Goal: Feedback & Contribution: Contribute content

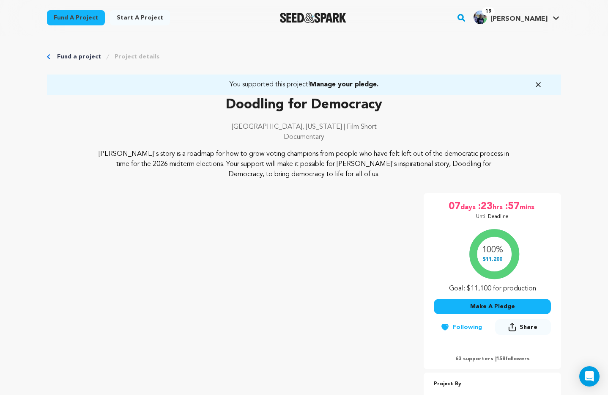
scroll to position [160, 0]
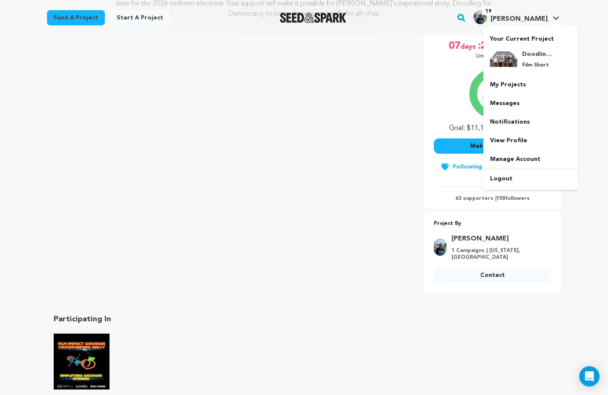
click at [535, 19] on span "[PERSON_NAME]" at bounding box center [519, 19] width 57 height 7
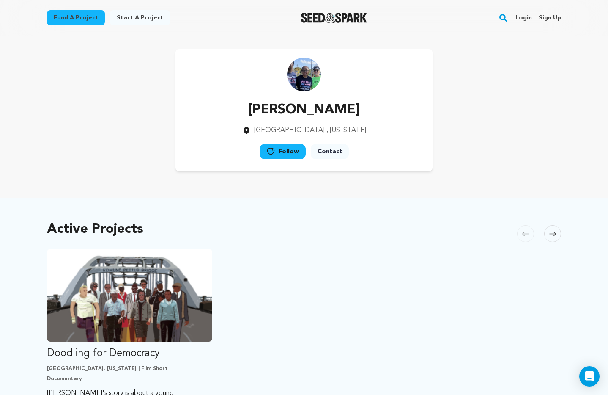
click at [525, 19] on link "Login" at bounding box center [524, 18] width 16 height 14
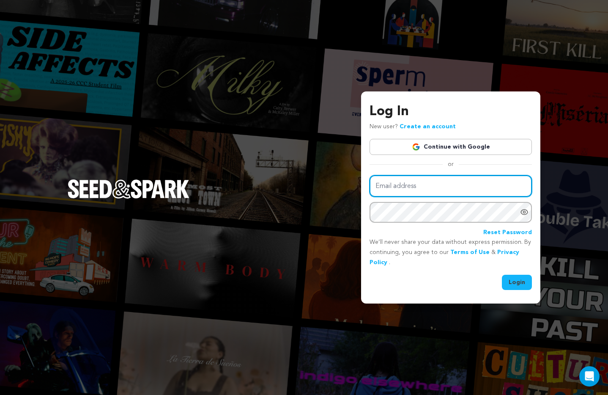
type input "harrislinda@me.com"
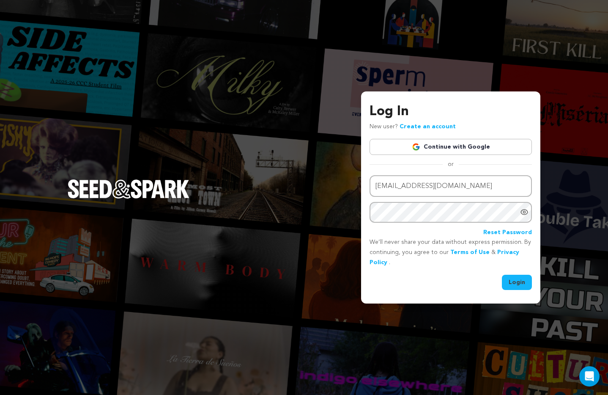
click at [520, 283] on button "Login" at bounding box center [517, 281] width 30 height 15
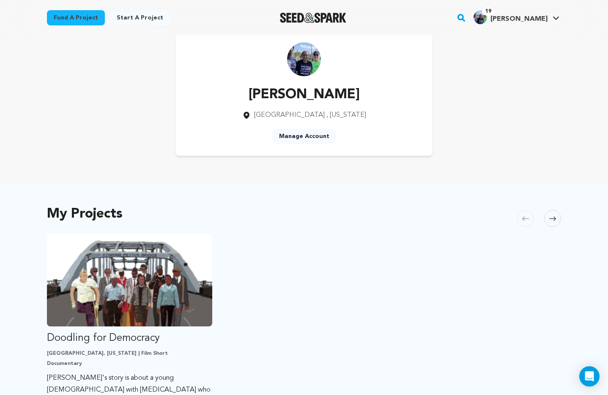
scroll to position [23, 0]
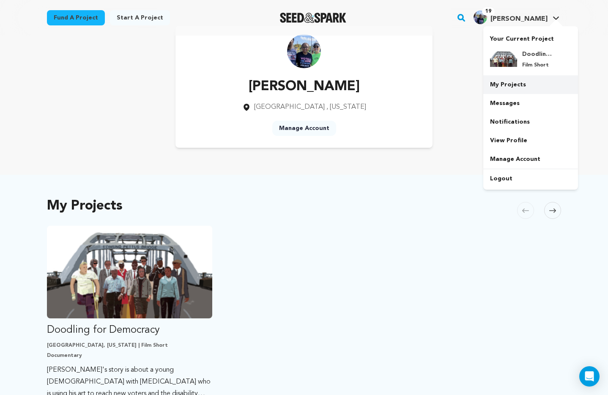
click at [509, 85] on link "My Projects" at bounding box center [530, 84] width 95 height 19
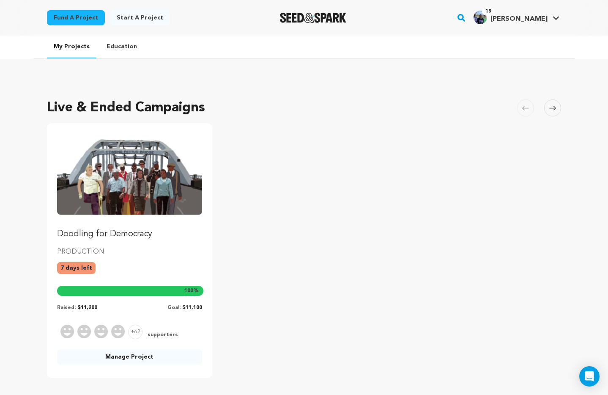
click at [155, 357] on link "Manage Project" at bounding box center [129, 356] width 145 height 15
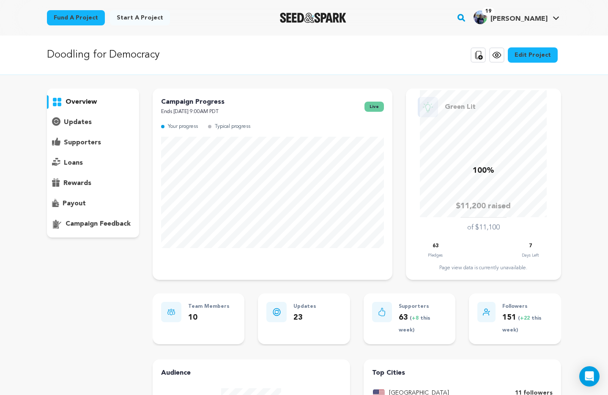
click at [77, 121] on p "updates" at bounding box center [78, 122] width 28 height 10
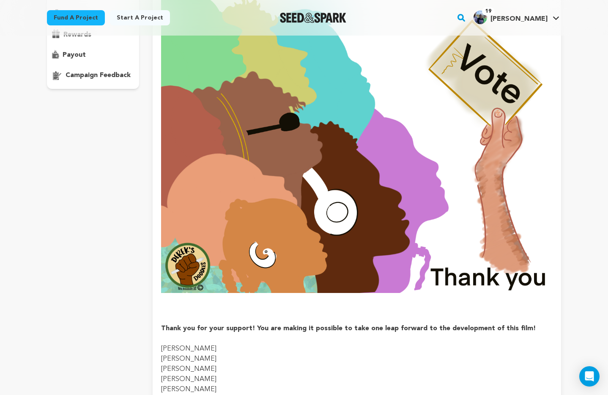
scroll to position [83, 0]
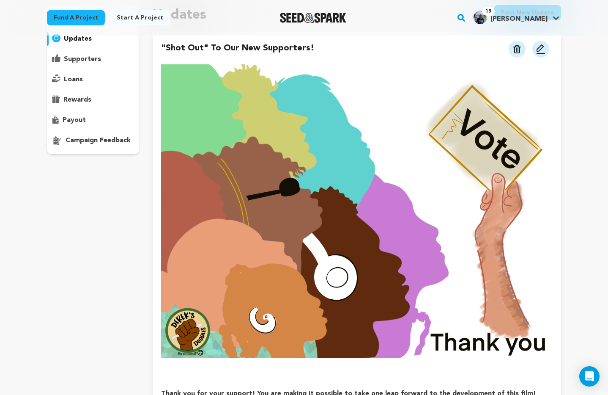
drag, startPoint x: 542, startPoint y: 51, endPoint x: 543, endPoint y: 85, distance: 34.3
click at [542, 51] on img at bounding box center [541, 49] width 10 height 10
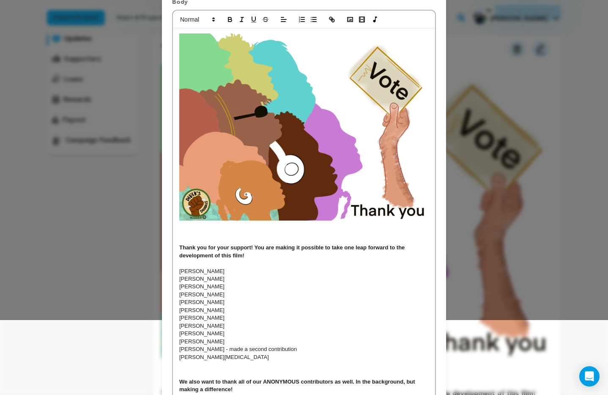
scroll to position [75, 0]
click at [189, 263] on p at bounding box center [304, 263] width 250 height 8
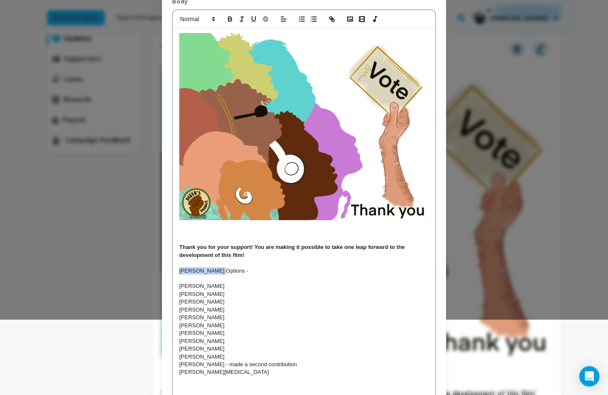
drag, startPoint x: 181, startPoint y: 270, endPoint x: 217, endPoint y: 270, distance: 36.8
click at [217, 270] on p "Walton Options -" at bounding box center [304, 271] width 250 height 8
click at [228, 17] on icon "button" at bounding box center [229, 18] width 3 height 2
click at [228, 272] on p "Walton Options -" at bounding box center [304, 271] width 250 height 8
click at [305, 272] on p "Walton Options - Special thanks to Walton Options, one of largest supporters!" at bounding box center [304, 271] width 250 height 8
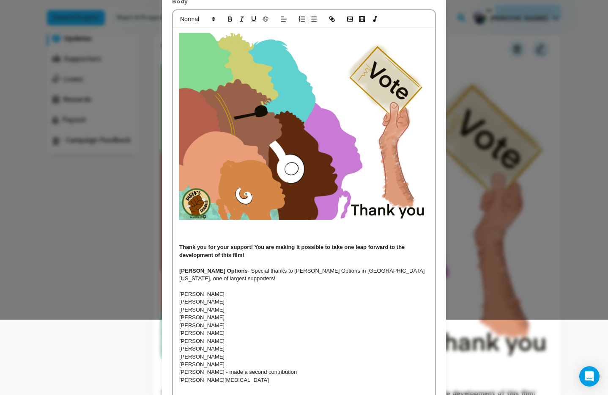
scroll to position [66, 0]
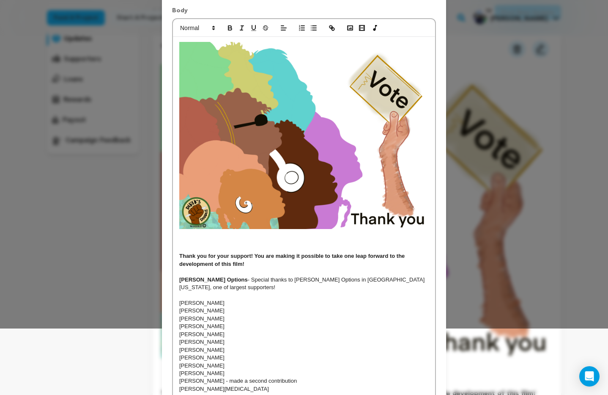
click at [333, 279] on p "Walton Options - Special thanks to Walton Options in Augusta Georgia, one of la…" at bounding box center [304, 284] width 250 height 16
click at [375, 279] on p "Walton Options - Special thanks to Walton Options in Augusta, Georgia, one of l…" at bounding box center [304, 284] width 250 height 16
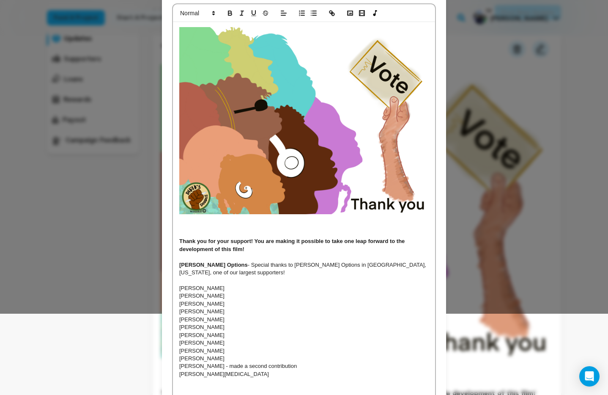
scroll to position [82, 0]
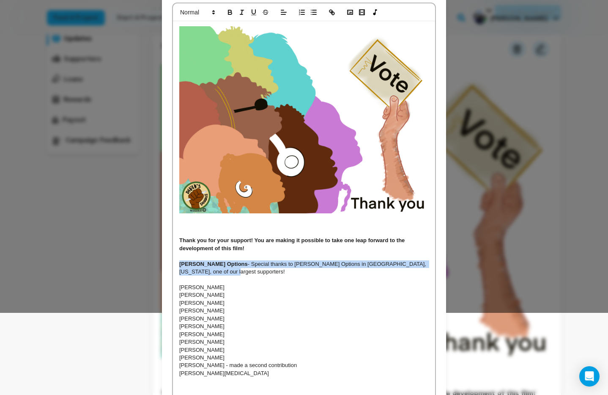
drag, startPoint x: 179, startPoint y: 264, endPoint x: 218, endPoint y: 262, distance: 38.5
click at [214, 274] on p "Walton Options - Special thanks to Walton Options in Augusta, Georgia, one of o…" at bounding box center [304, 268] width 250 height 16
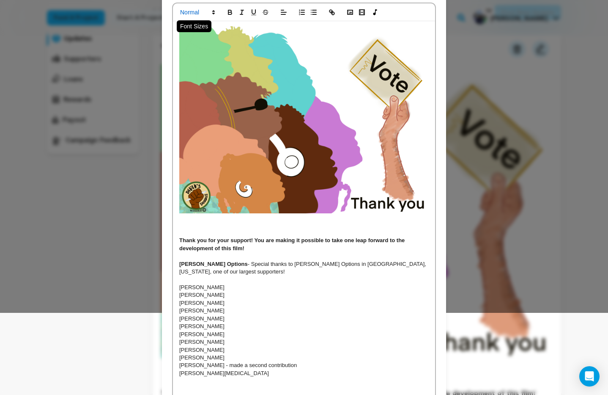
click at [214, 12] on icon at bounding box center [214, 12] width 8 height 8
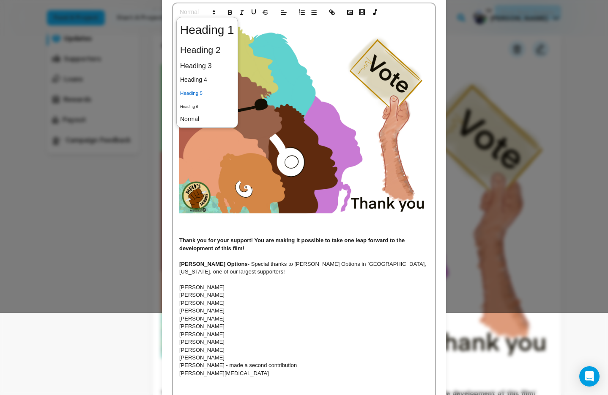
click at [194, 93] on span at bounding box center [207, 92] width 54 height 13
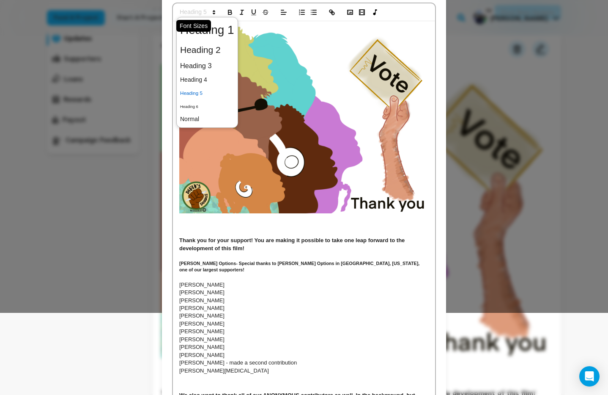
click at [211, 14] on icon at bounding box center [214, 12] width 8 height 8
click at [200, 68] on span at bounding box center [207, 65] width 54 height 15
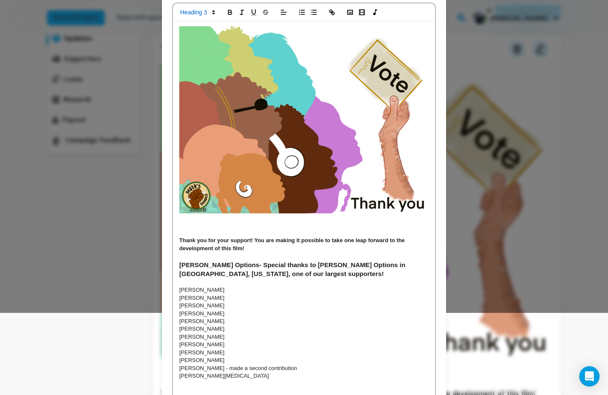
click at [276, 294] on p "[PERSON_NAME]" at bounding box center [304, 298] width 250 height 8
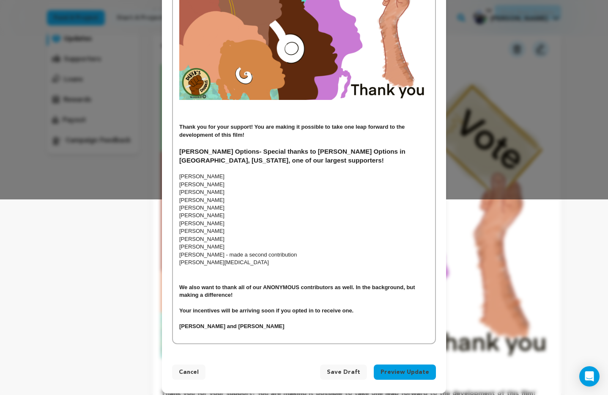
scroll to position [196, 0]
drag, startPoint x: 289, startPoint y: 255, endPoint x: 226, endPoint y: 255, distance: 63.0
click at [217, 255] on p "Jessica Mathis - made a second contribution" at bounding box center [304, 254] width 250 height 8
click at [226, 256] on p "Jessica Mathis - made a second contribution" at bounding box center [304, 254] width 250 height 8
drag, startPoint x: 290, startPoint y: 254, endPoint x: 195, endPoint y: 259, distance: 94.9
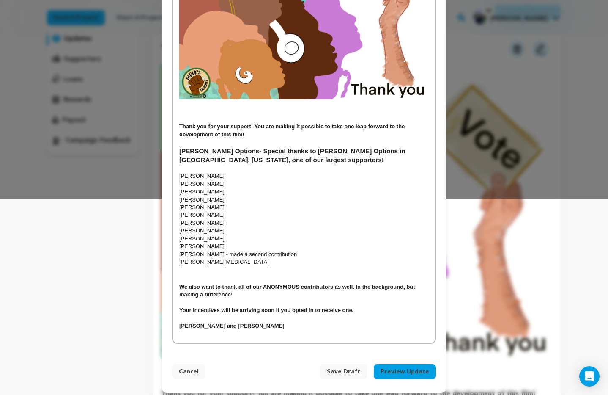
click at [195, 259] on div "Thank you for your support! You are making it possible to take one leap forward…" at bounding box center [304, 124] width 262 height 435
drag, startPoint x: 197, startPoint y: 258, endPoint x: 206, endPoint y: 257, distance: 9.3
click at [206, 257] on div "Thank you for your support! You are making it possible to take one leap forward…" at bounding box center [304, 124] width 262 height 435
click at [223, 256] on p "Jessica Mathis - made a second contribution" at bounding box center [304, 254] width 250 height 8
click at [294, 254] on p "Jessica Mathis - made a second contribution" at bounding box center [304, 254] width 250 height 8
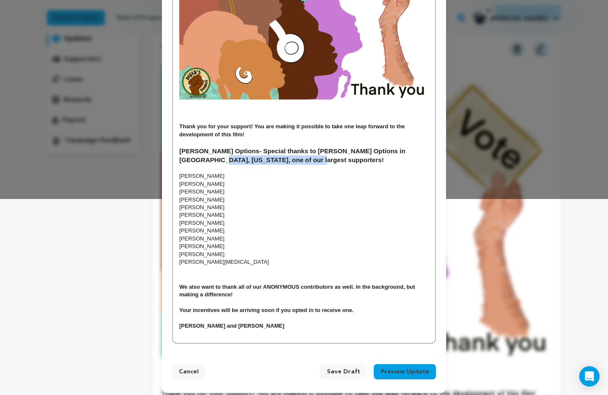
drag, startPoint x: 252, startPoint y: 160, endPoint x: 400, endPoint y: 154, distance: 148.1
click at [400, 154] on h3 "Walton Options - Special thanks to Walton Options in Augusta, Georgia, one of o…" at bounding box center [304, 155] width 250 height 18
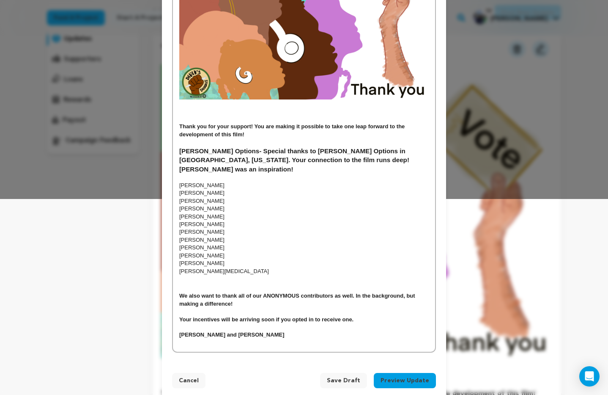
click at [308, 161] on h3 "Walton Options - Special thanks to Walton Options in Augusta, Georgia. Your con…" at bounding box center [304, 159] width 250 height 27
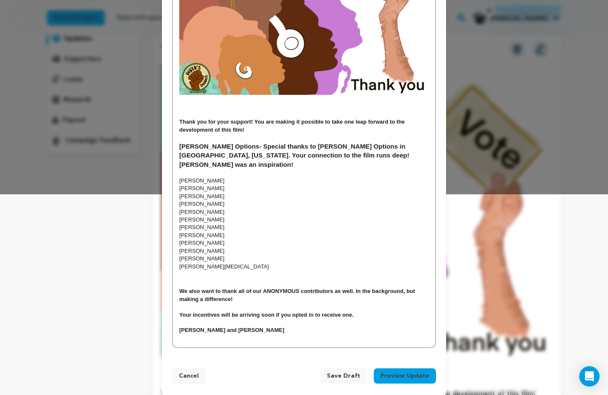
click at [398, 368] on button "Preview Update" at bounding box center [405, 375] width 62 height 15
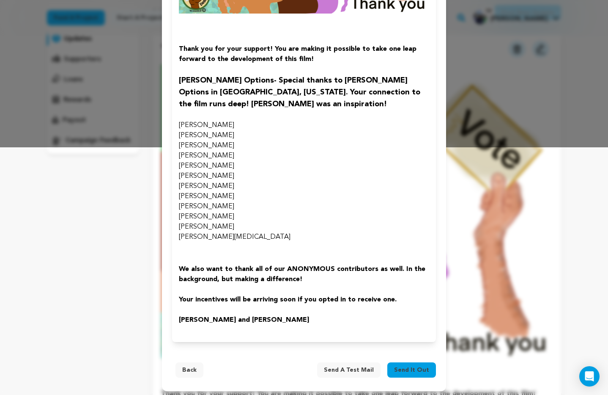
scroll to position [250, 0]
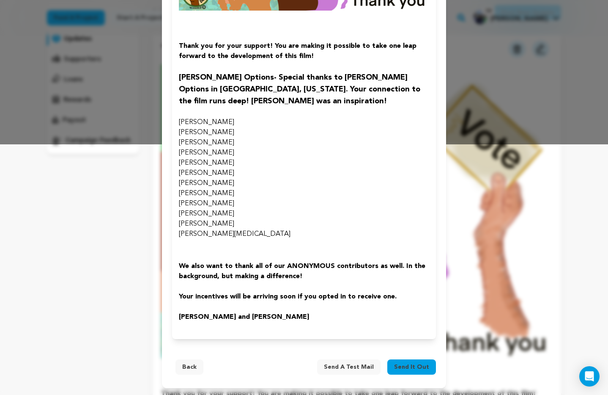
click at [189, 368] on button "Back" at bounding box center [190, 366] width 28 height 15
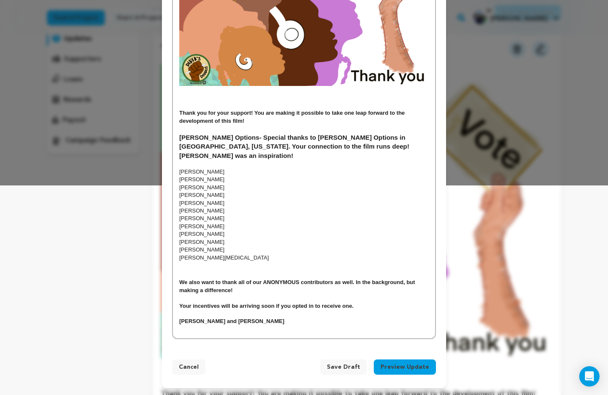
scroll to position [200, 0]
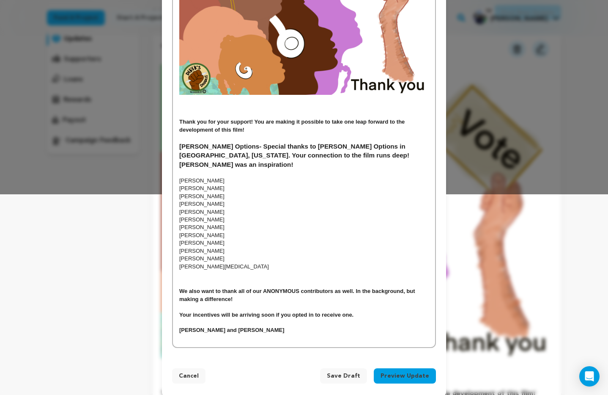
click at [392, 155] on h3 "Walton Options - Special thanks to Walton Options in Augusta, Georgia. Your con…" at bounding box center [304, 155] width 250 height 27
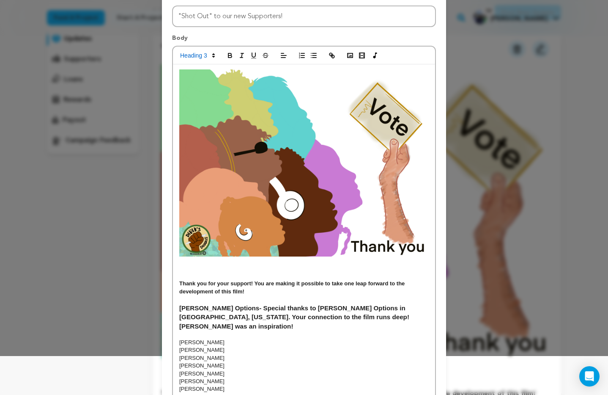
scroll to position [8, 0]
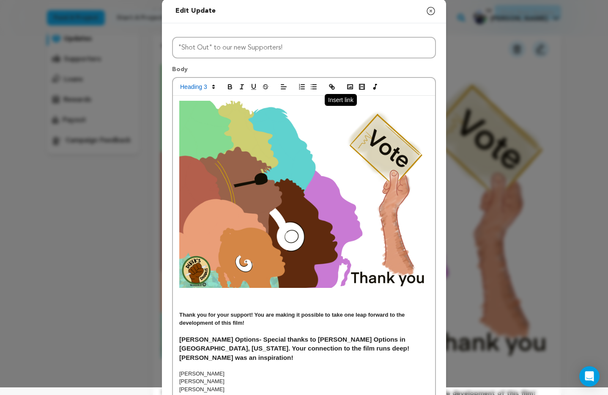
click at [334, 88] on icon "button" at bounding box center [333, 87] width 3 height 3
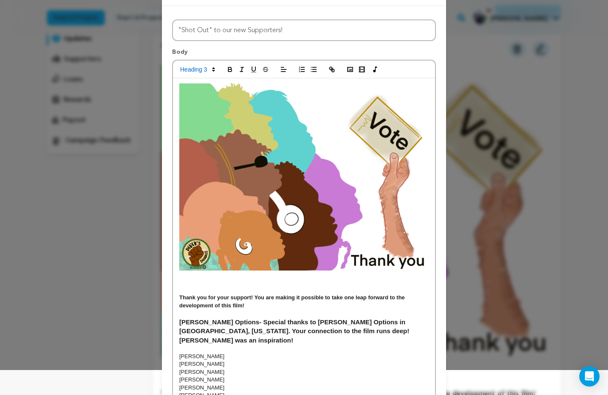
scroll to position [27, 0]
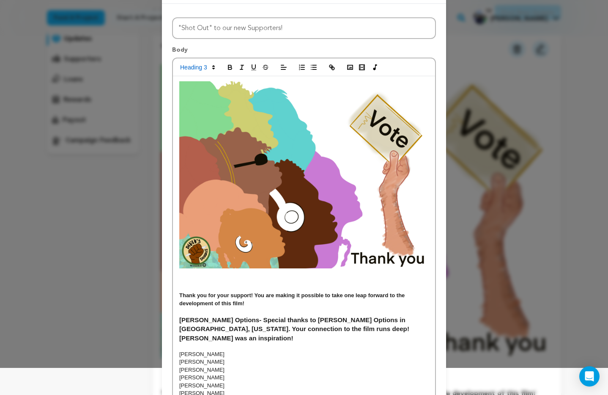
click at [395, 329] on h3 "Walton Options - Special thanks to Walton Options in Augusta, Georgia. Your con…" at bounding box center [304, 328] width 250 height 27
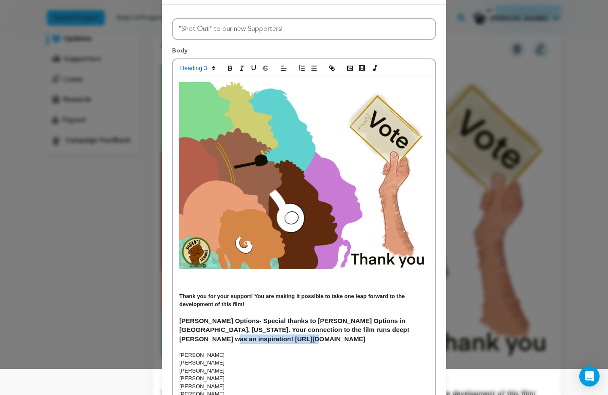
drag, startPoint x: 258, startPoint y: 339, endPoint x: 199, endPoint y: 335, distance: 59.8
click at [179, 339] on h3 "Walton Options - Special thanks to Walton Options in Augusta, Georgia. Your con…" at bounding box center [304, 329] width 250 height 27
click at [331, 67] on line "button" at bounding box center [332, 68] width 2 height 2
type input "[URL][DOMAIN_NAME]"
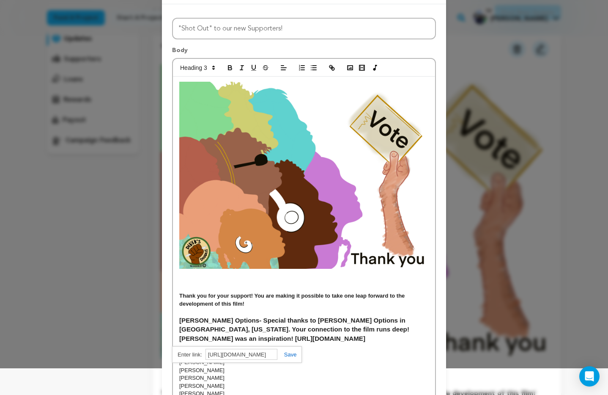
click at [292, 351] on link at bounding box center [286, 354] width 19 height 6
click at [298, 343] on p at bounding box center [304, 347] width 250 height 8
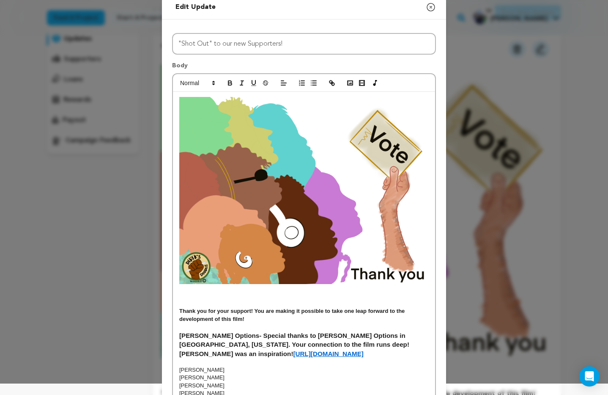
scroll to position [0, 0]
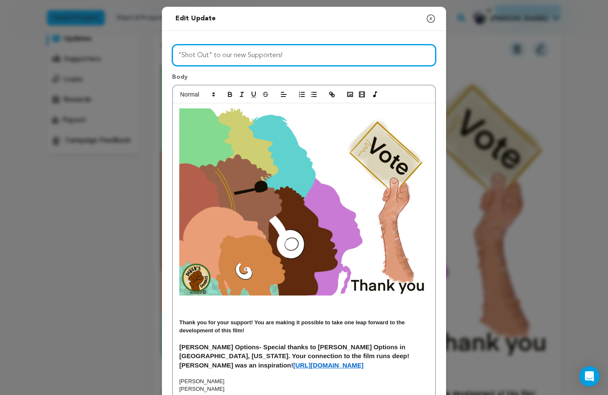
click at [292, 53] on input ""Shot Out" to our new Supporters!" at bounding box center [304, 55] width 264 height 22
click at [297, 56] on input ""Shot Out" to our new Supporters and some of our largest contributors!" at bounding box center [304, 55] width 264 height 22
drag, startPoint x: 297, startPoint y: 56, endPoint x: 379, endPoint y: 56, distance: 81.6
click at [379, 56] on input ""Shot Out" to our new Supporters and some of our largest contributors!" at bounding box center [304, 55] width 264 height 22
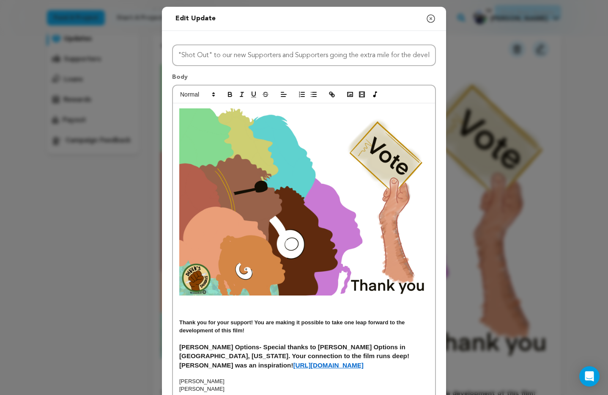
click at [354, 198] on img at bounding box center [304, 201] width 250 height 187
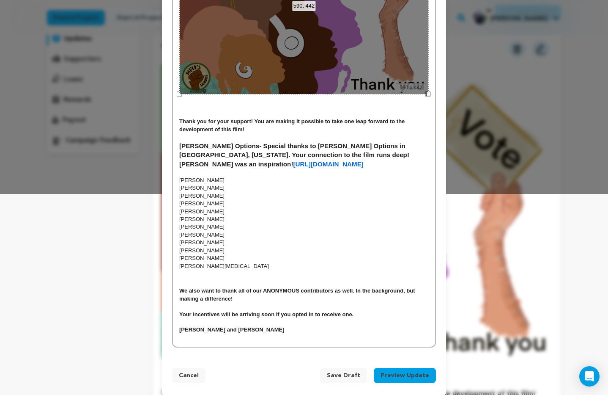
scroll to position [210, 0]
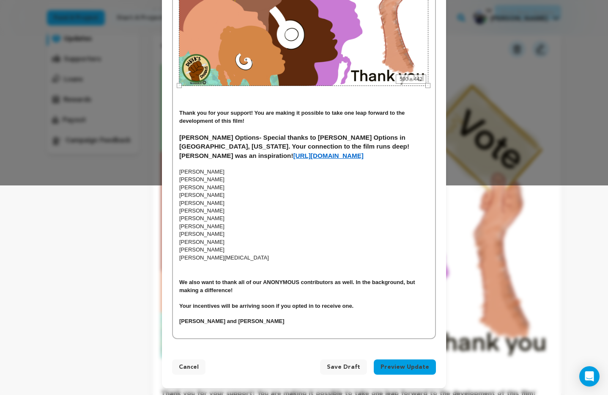
click at [399, 369] on button "Preview Update" at bounding box center [405, 366] width 62 height 15
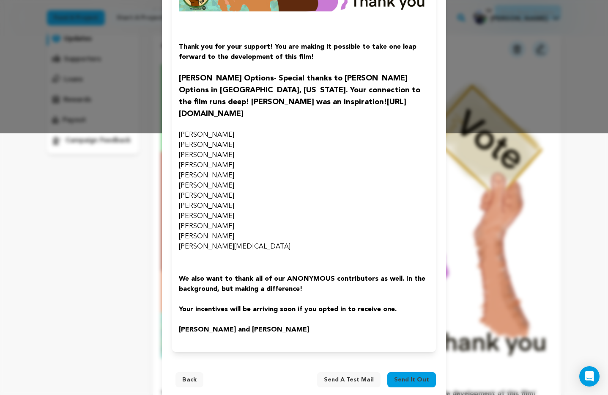
scroll to position [262, 0]
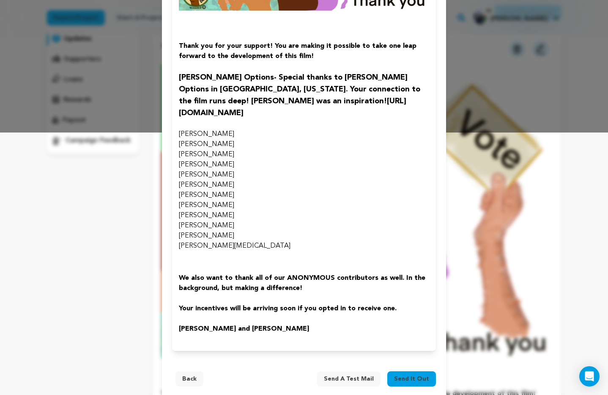
click at [184, 371] on button "Back" at bounding box center [190, 378] width 28 height 15
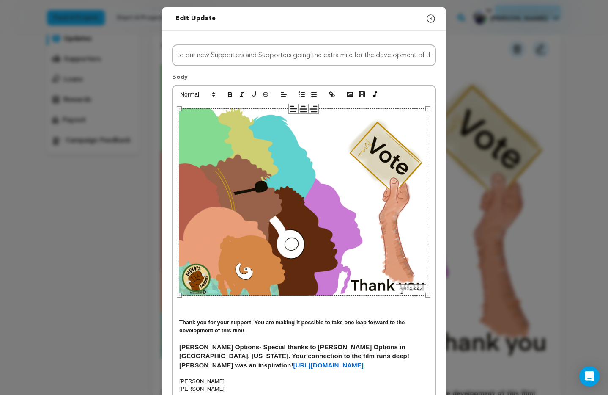
scroll to position [0, 63]
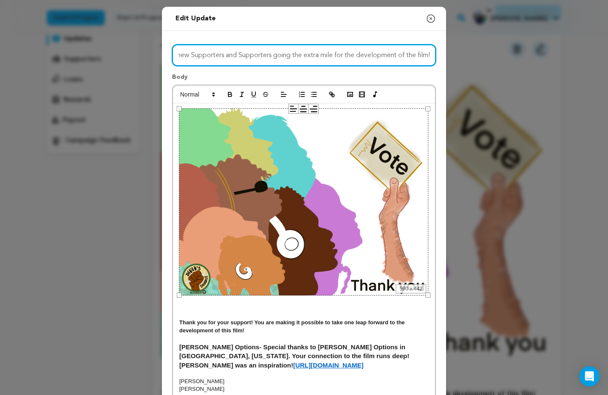
click at [412, 57] on input ""Shot Out" to our new Supporters and Supporters going the extra mile for the de…" at bounding box center [304, 55] width 264 height 22
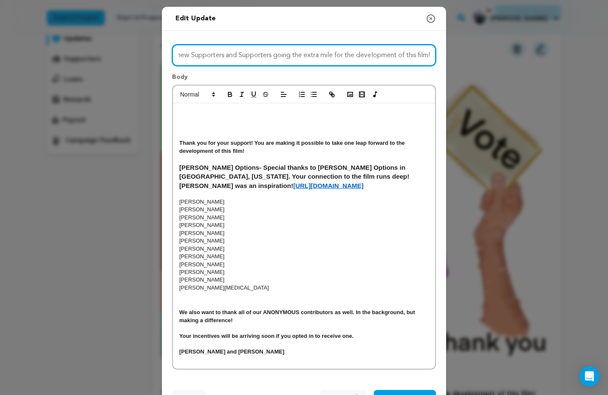
scroll to position [30, 0]
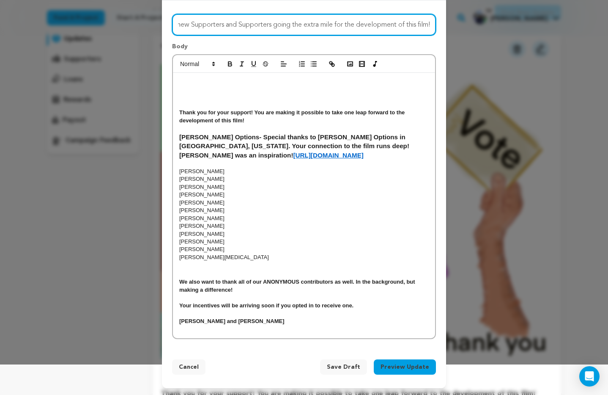
type input ""Shot Out" to our new Supporters and Supporters going the extra mile for the de…"
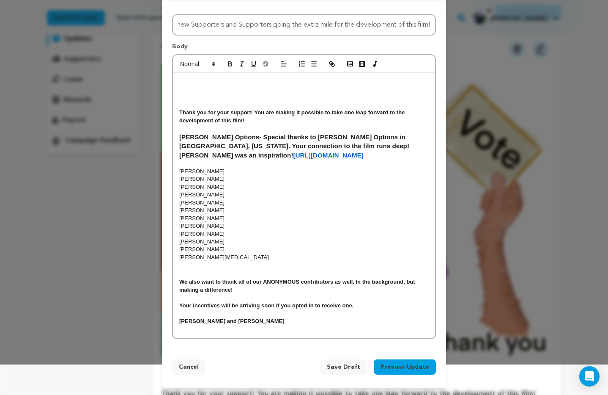
scroll to position [0, 0]
click at [398, 369] on button "Preview Update" at bounding box center [405, 366] width 62 height 15
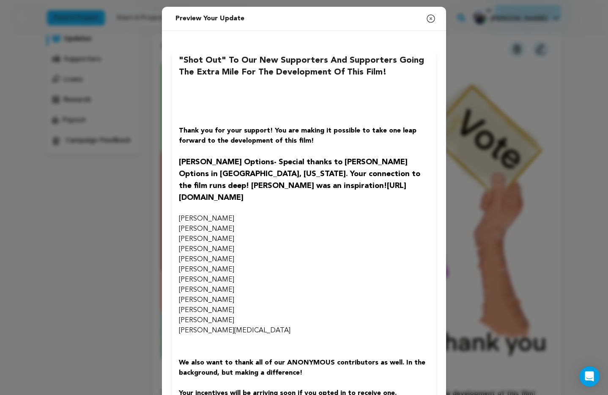
click at [430, 19] on icon "button" at bounding box center [431, 19] width 8 height 8
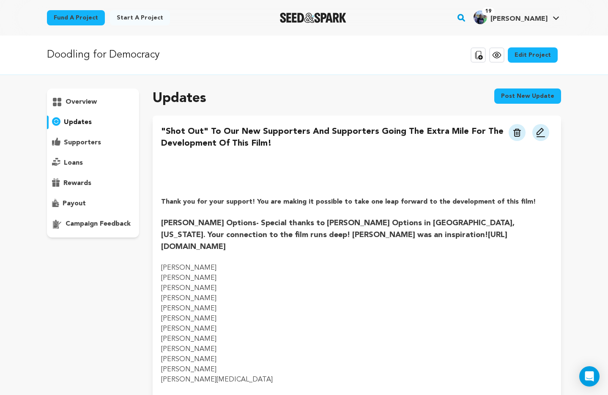
click at [240, 178] on h4 at bounding box center [357, 181] width 392 height 10
drag, startPoint x: 262, startPoint y: 148, endPoint x: 270, endPoint y: 145, distance: 8.4
click at [262, 148] on h4 ""Shot Out" to our new Supporters and Supporters going the extra mile for the de…" at bounding box center [333, 138] width 344 height 24
click at [283, 141] on h4 ""Shot Out" to our new Supporters and Supporters going the extra mile for the de…" at bounding box center [333, 138] width 344 height 24
click at [544, 132] on img at bounding box center [541, 132] width 10 height 10
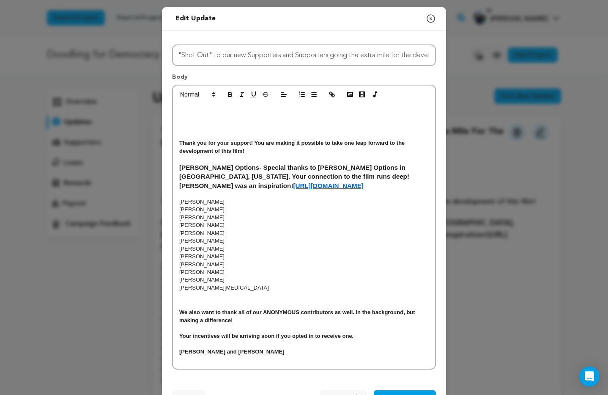
click at [195, 116] on p at bounding box center [304, 120] width 250 height 8
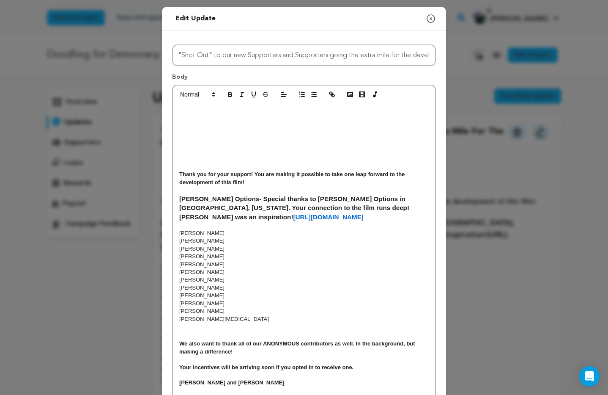
click at [192, 117] on p at bounding box center [304, 120] width 250 height 8
click at [353, 96] on rect "button" at bounding box center [350, 94] width 5 height 4
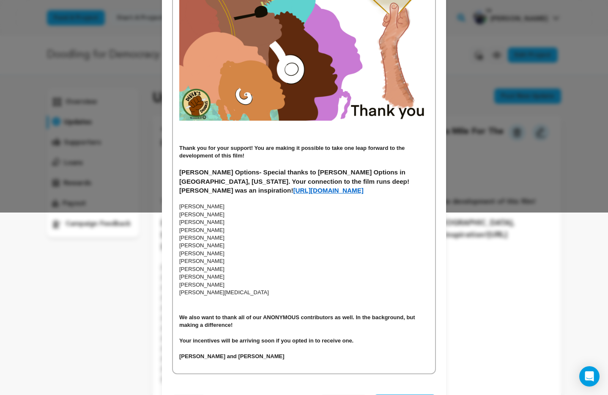
scroll to position [217, 0]
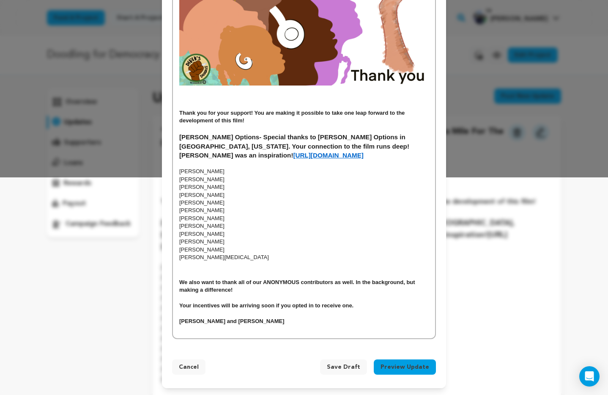
click at [405, 365] on button "Preview Update" at bounding box center [405, 366] width 62 height 15
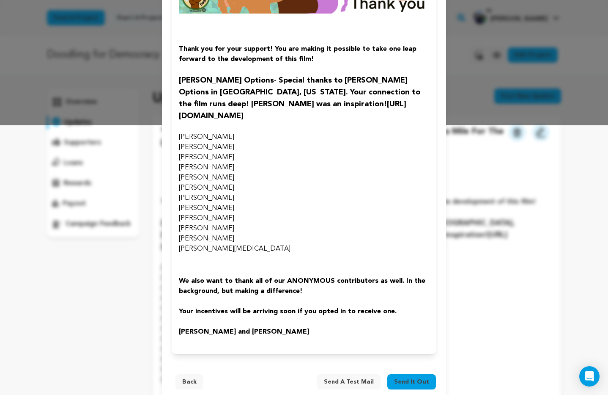
scroll to position [272, 0]
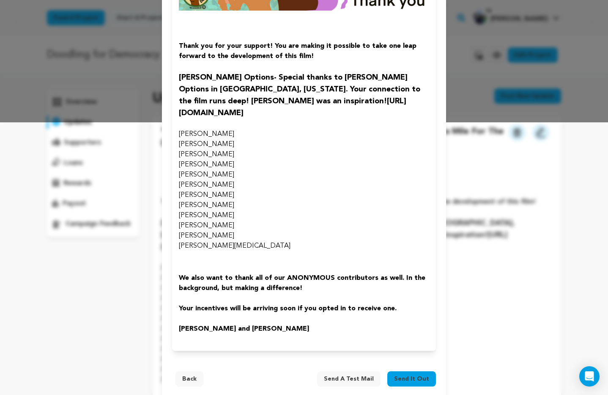
click at [409, 374] on span "Send it out" at bounding box center [411, 378] width 35 height 8
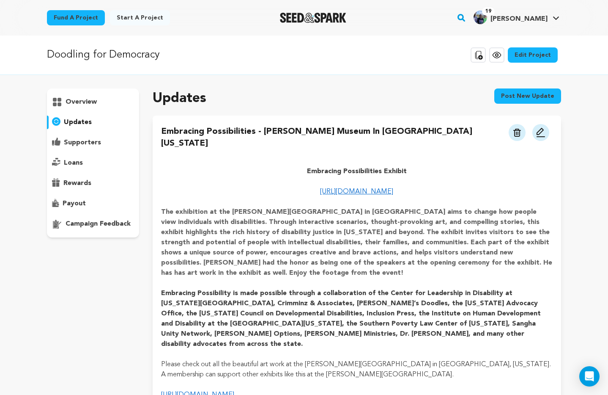
click at [83, 102] on p "overview" at bounding box center [81, 102] width 31 height 10
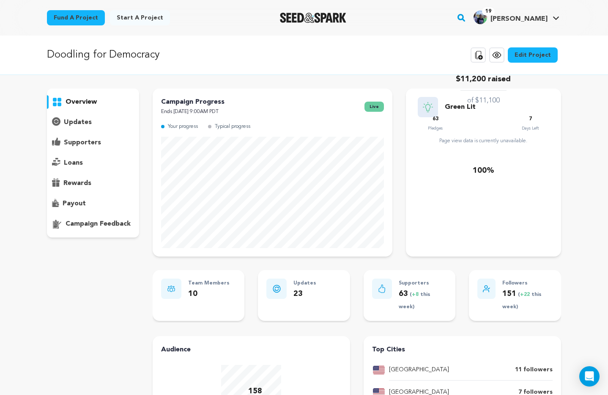
click at [74, 122] on p "updates" at bounding box center [78, 122] width 28 height 10
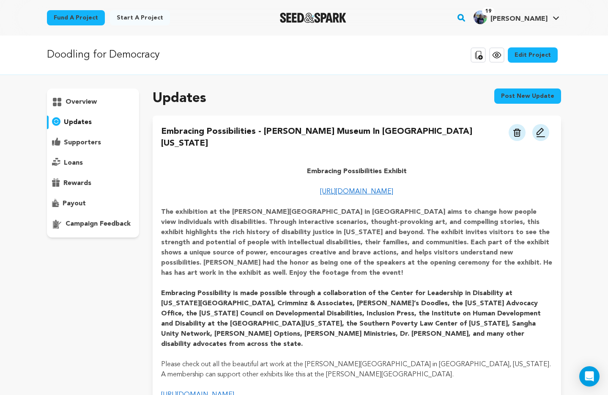
click at [80, 102] on p "overview" at bounding box center [81, 102] width 31 height 10
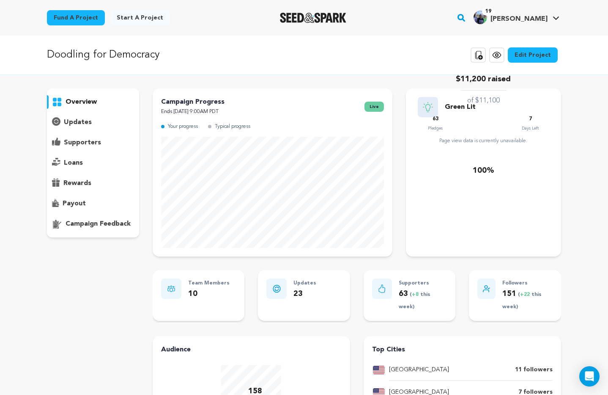
scroll to position [5, 0]
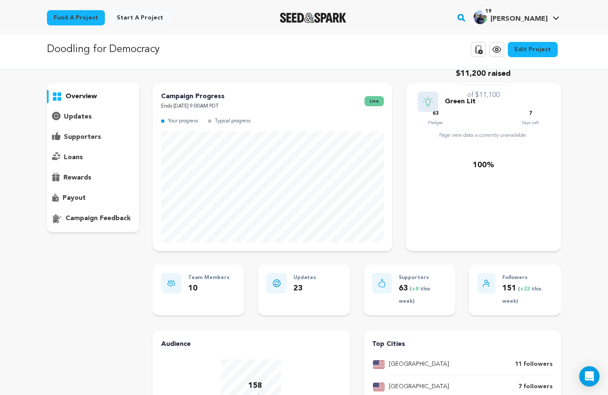
click at [80, 96] on p "overview" at bounding box center [81, 96] width 31 height 10
click at [85, 117] on p "updates" at bounding box center [78, 117] width 28 height 10
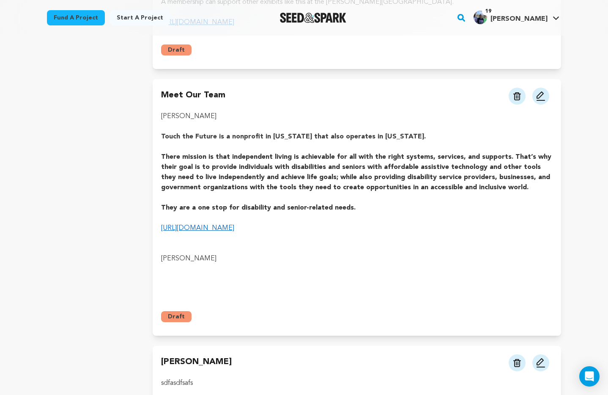
scroll to position [373, 0]
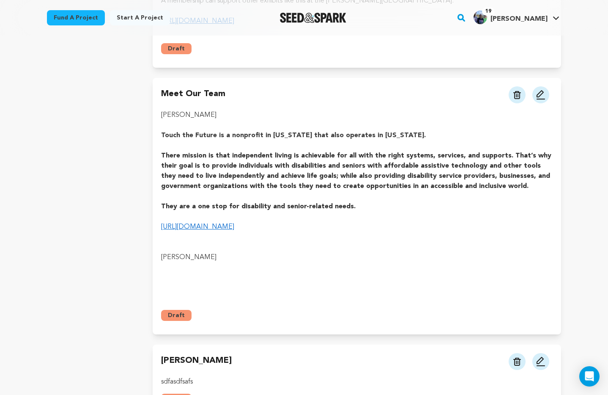
drag, startPoint x: 540, startPoint y: 68, endPoint x: 506, endPoint y: 96, distance: 43.6
click at [540, 90] on img at bounding box center [541, 95] width 10 height 10
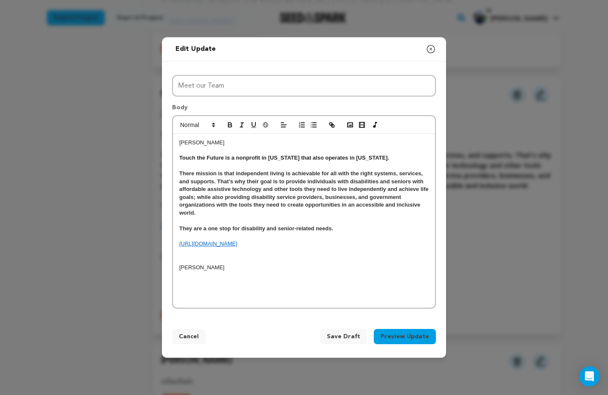
click at [180, 277] on p at bounding box center [304, 275] width 250 height 8
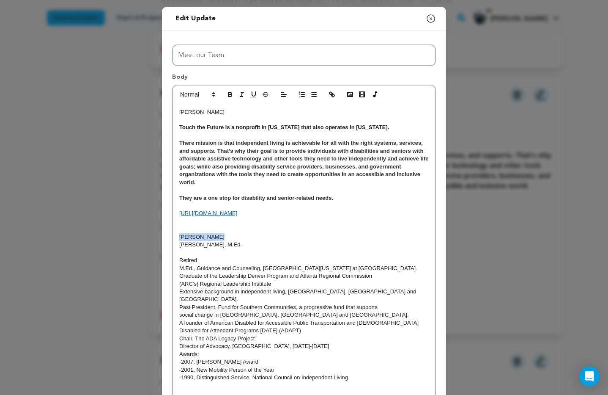
drag, startPoint x: 219, startPoint y: 238, endPoint x: 176, endPoint y: 238, distance: 42.3
click at [176, 238] on div "Sandey Hanebrink Touch the Future is a nonprofit in South Carolina that also op…" at bounding box center [304, 256] width 262 height 307
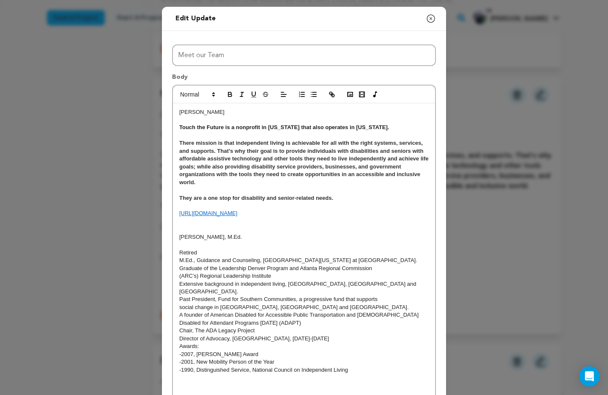
click at [226, 114] on p "Sandey Hanebrink" at bounding box center [304, 112] width 250 height 8
click at [194, 113] on p "Sandey Hanebrink" at bounding box center [304, 112] width 250 height 8
drag, startPoint x: 209, startPoint y: 113, endPoint x: 222, endPoint y: 115, distance: 12.4
click at [209, 113] on p "Sandy Hanebrink" at bounding box center [304, 112] width 250 height 8
click at [237, 216] on link "[URL][DOMAIN_NAME]" at bounding box center [208, 213] width 58 height 6
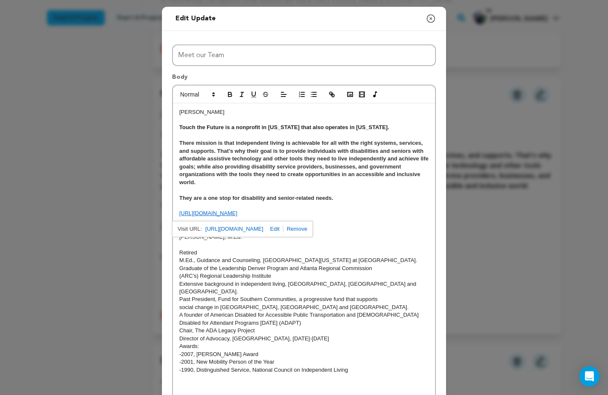
click at [237, 216] on link "[URL][DOMAIN_NAME]" at bounding box center [208, 213] width 58 height 6
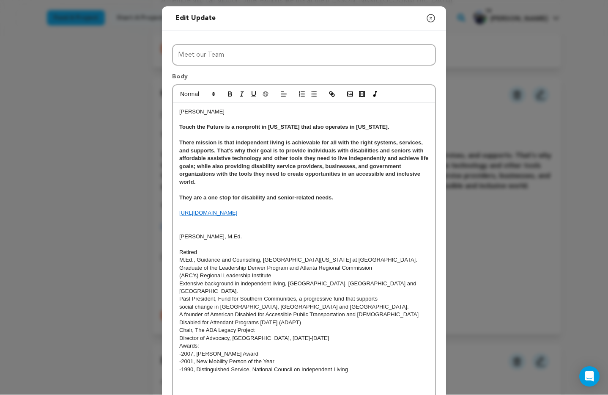
click at [237, 216] on link "[URL][DOMAIN_NAME]" at bounding box center [208, 212] width 58 height 6
click at [199, 217] on p "[URL][DOMAIN_NAME]" at bounding box center [304, 213] width 250 height 8
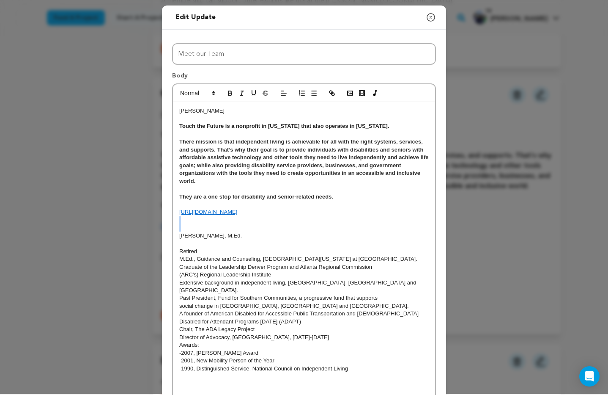
click at [199, 217] on div "Sandy Hanebrink Touch the Future is a nonprofit in South Carolina that also ope…" at bounding box center [304, 251] width 262 height 299
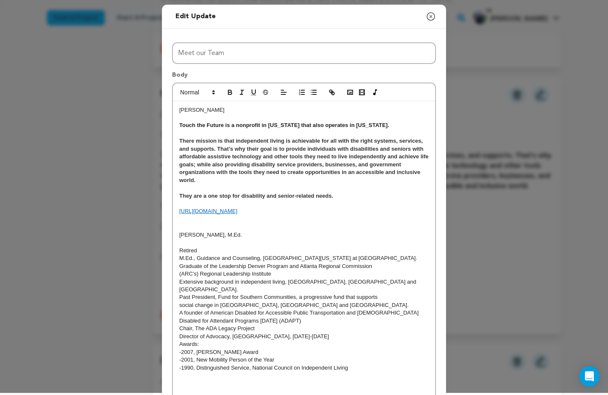
click at [223, 214] on link "[URL][DOMAIN_NAME]" at bounding box center [208, 211] width 58 height 6
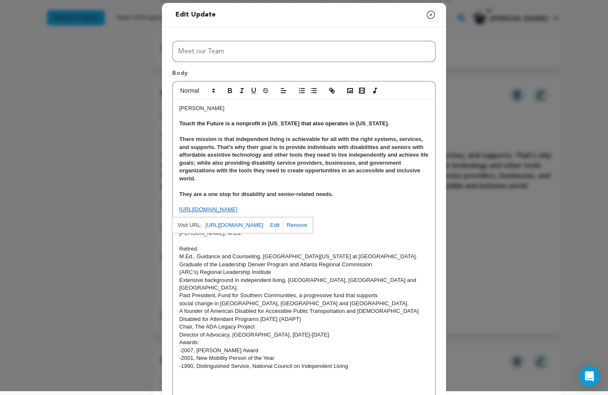
click at [233, 227] on link "[URL][DOMAIN_NAME]" at bounding box center [235, 224] width 58 height 11
click at [221, 110] on p "Sandy Hanebrink" at bounding box center [304, 108] width 250 height 8
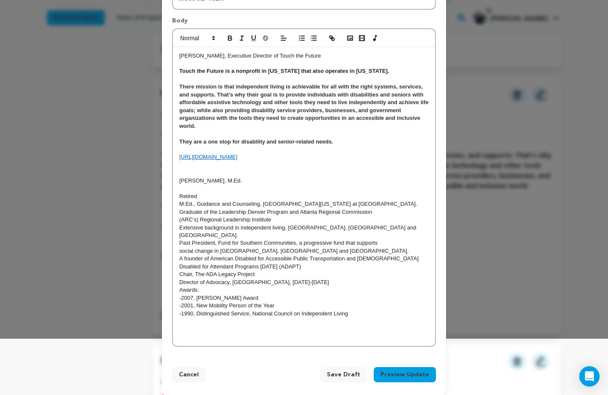
scroll to position [55, 0]
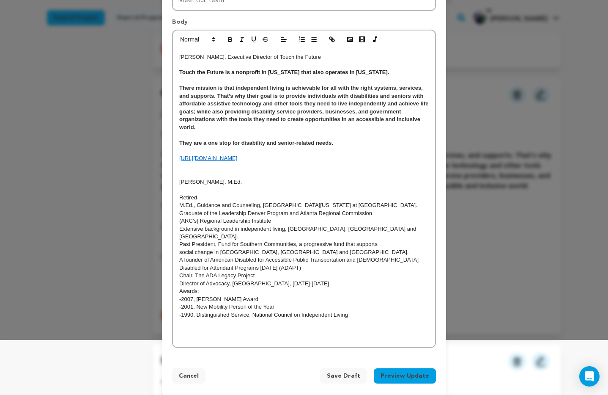
drag, startPoint x: 184, startPoint y: 192, endPoint x: 202, endPoint y: 197, distance: 18.9
click at [184, 192] on p at bounding box center [304, 190] width 250 height 8
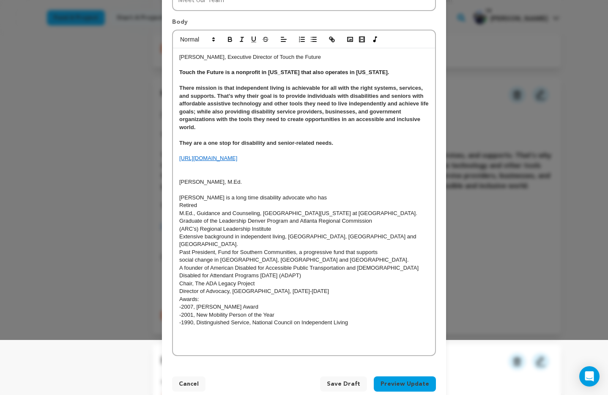
click at [197, 192] on p at bounding box center [304, 190] width 250 height 8
click at [327, 199] on p "Mark Johnson is a long time disability advocate who has" at bounding box center [304, 198] width 250 height 8
click at [195, 189] on p at bounding box center [304, 190] width 250 height 8
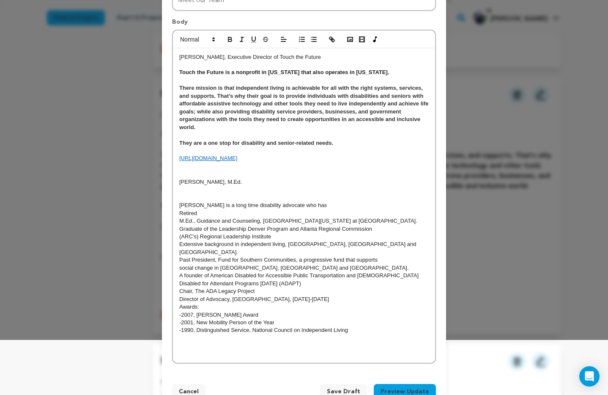
scroll to position [0, 0]
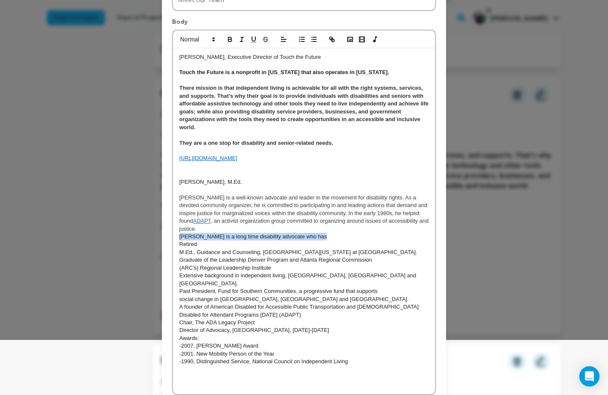
drag, startPoint x: 320, startPoint y: 236, endPoint x: 176, endPoint y: 239, distance: 144.7
click at [176, 239] on div "Sandy Hanebrink, Executive Director of Touch the Future Touch the Future is a n…" at bounding box center [304, 221] width 262 height 346
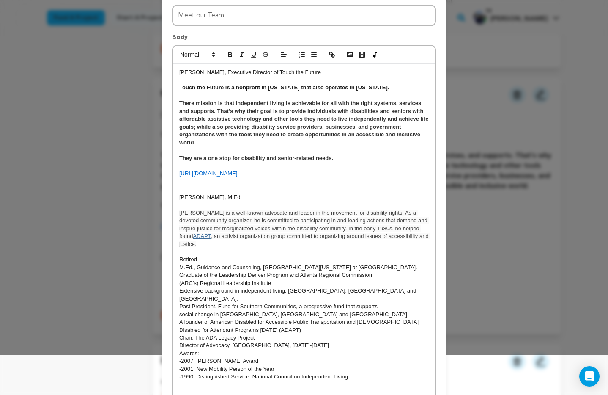
scroll to position [37, 0]
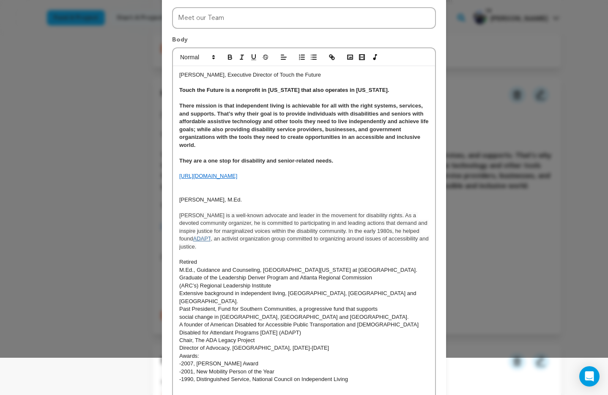
click at [214, 247] on p "Mark Johnson is a well-known advocate and leader in the movement for disability…" at bounding box center [304, 230] width 250 height 39
click at [427, 216] on span "Mark Johnson is a well-known advocate and leader in the movement for disability…" at bounding box center [304, 227] width 250 height 30
click at [255, 230] on span "Mark Johnson is a well-known advocate and leader in the movement for disability…" at bounding box center [302, 226] width 246 height 30
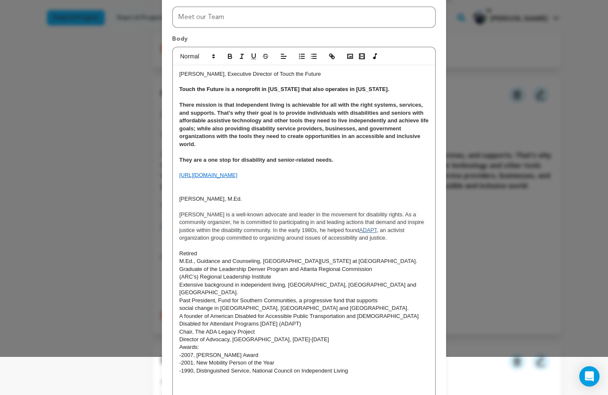
scroll to position [50, 0]
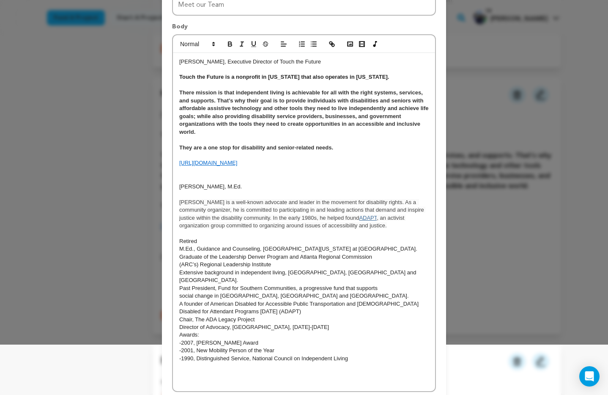
click at [393, 227] on p "Mark Johnson is a well-known advocate and leader in the movement for disability…" at bounding box center [304, 213] width 250 height 31
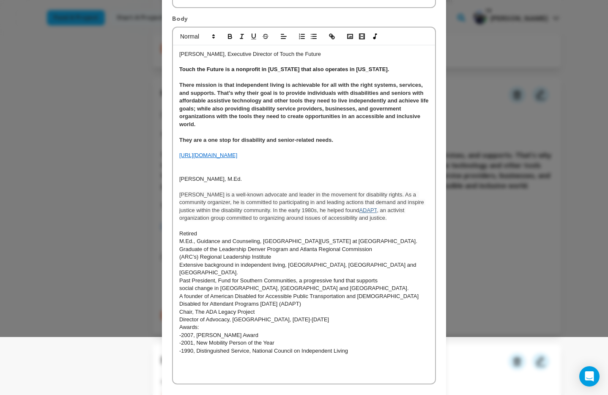
scroll to position [60, 0]
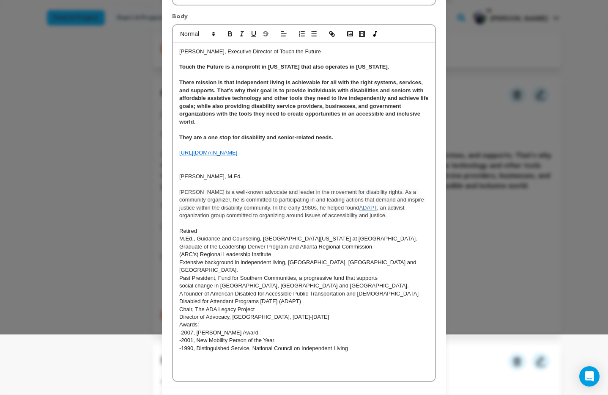
click at [395, 192] on span "[PERSON_NAME] is a well-known advocate and leader in the movement for disabilit…" at bounding box center [302, 200] width 246 height 22
click at [397, 217] on p "Mark Johnson is a well-known advocate and leader in the movement for disability…" at bounding box center [304, 203] width 250 height 31
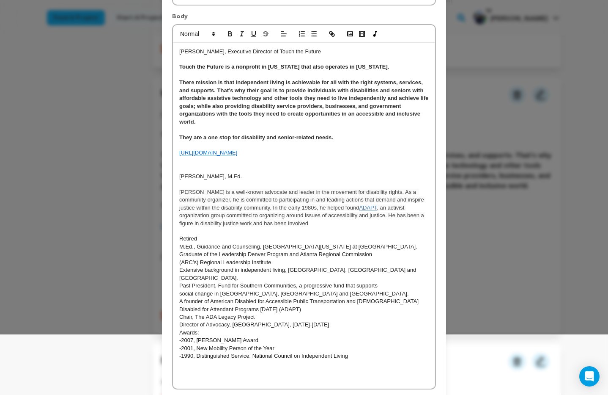
scroll to position [103, 0]
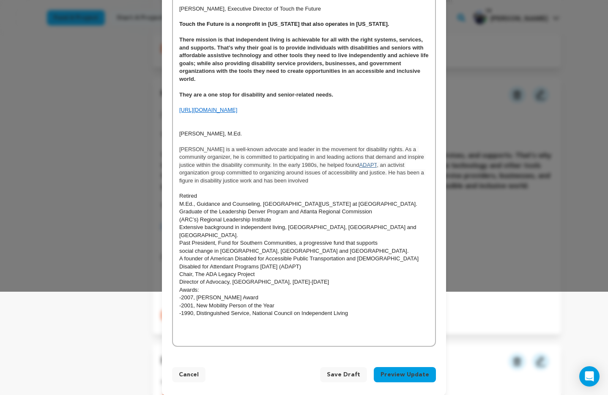
click at [348, 370] on span "Save Draft" at bounding box center [343, 374] width 33 height 8
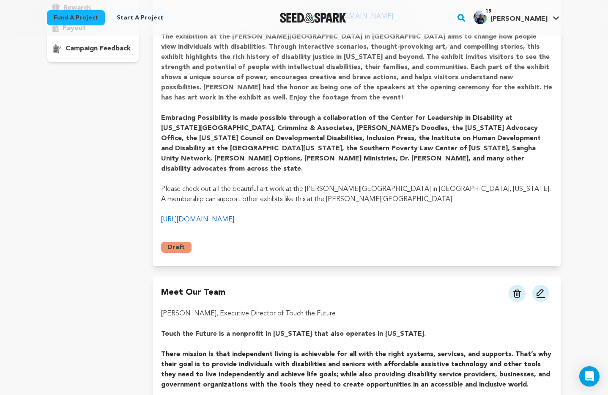
scroll to position [373, 0]
